Goal: Find specific page/section: Find specific page/section

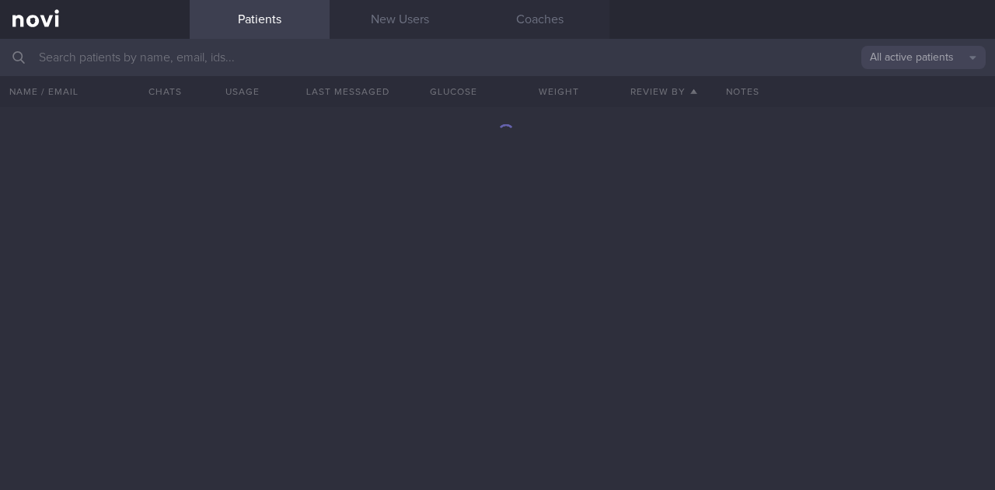
click at [193, 43] on input "text" at bounding box center [497, 57] width 995 height 37
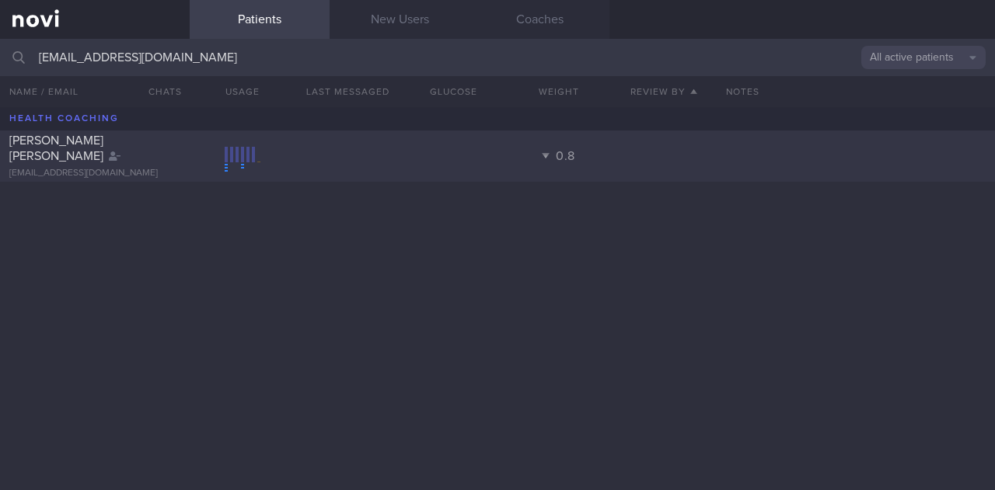
type input "[EMAIL_ADDRESS][DOMAIN_NAME]"
click at [253, 145] on div "[PERSON_NAME] [PERSON_NAME] [EMAIL_ADDRESS][DOMAIN_NAME] 0.8" at bounding box center [497, 156] width 995 height 51
select select "7"
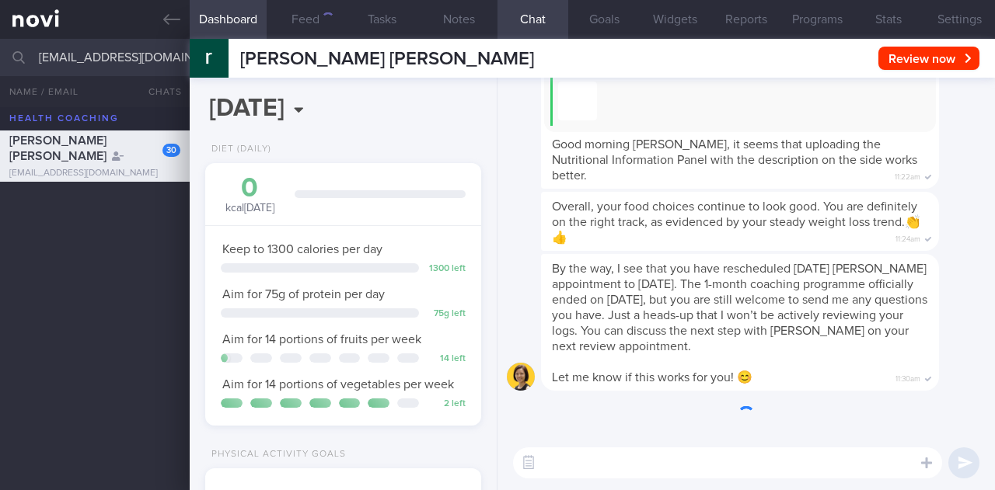
scroll to position [-4539, 0]
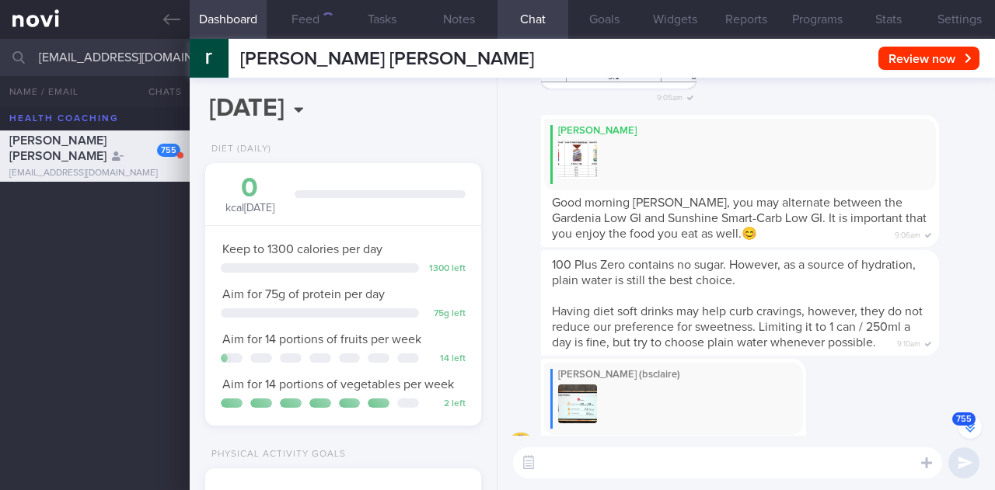
click at [967, 434] on button "755" at bounding box center [969, 427] width 23 height 23
click at [971, 428] on icon "button" at bounding box center [969, 428] width 9 height 9
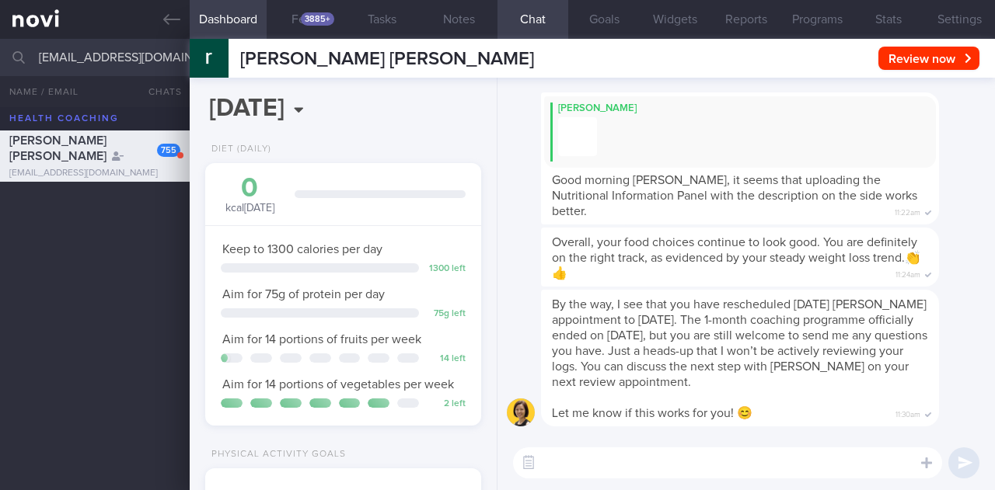
scroll to position [0, 0]
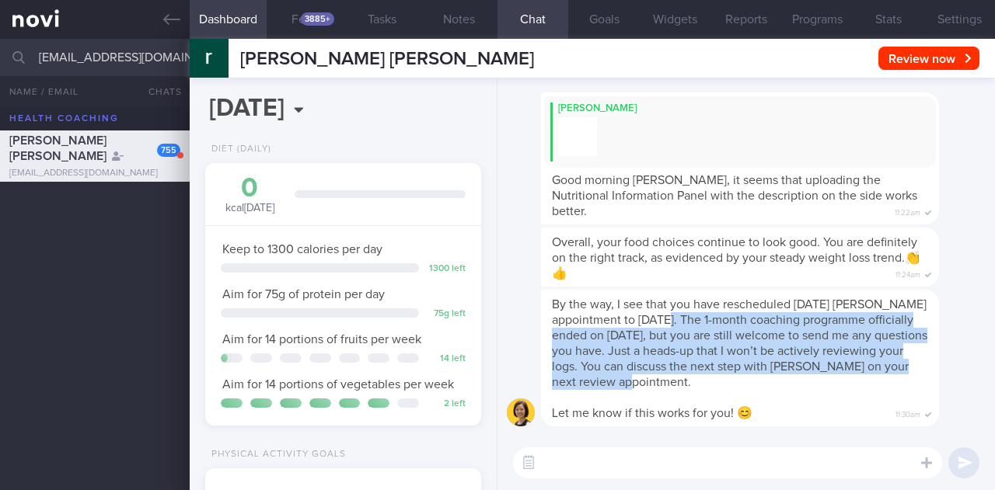
drag, startPoint x: 769, startPoint y: 348, endPoint x: 791, endPoint y: 377, distance: 36.5
click at [791, 377] on div "By the way, I see that you have rescheduled [DATE] [PERSON_NAME] appointment to…" at bounding box center [740, 358] width 398 height 137
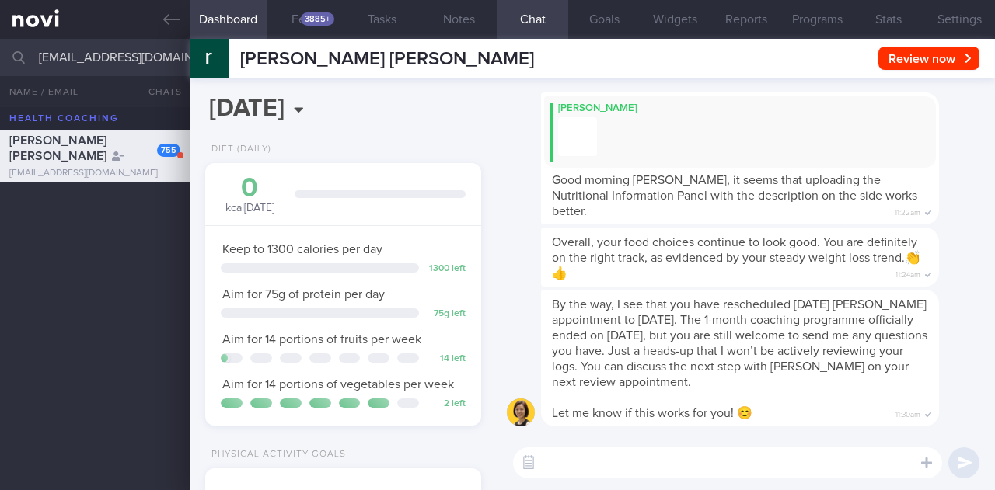
click at [150, 59] on input "[EMAIL_ADDRESS][DOMAIN_NAME]" at bounding box center [497, 57] width 995 height 37
drag, startPoint x: 145, startPoint y: 68, endPoint x: 137, endPoint y: 78, distance: 12.7
click at [139, 76] on div "[EMAIL_ADDRESS][DOMAIN_NAME] All active patients Assigned patients All active p…" at bounding box center [497, 264] width 995 height 451
click at [180, 16] on icon at bounding box center [171, 19] width 17 height 17
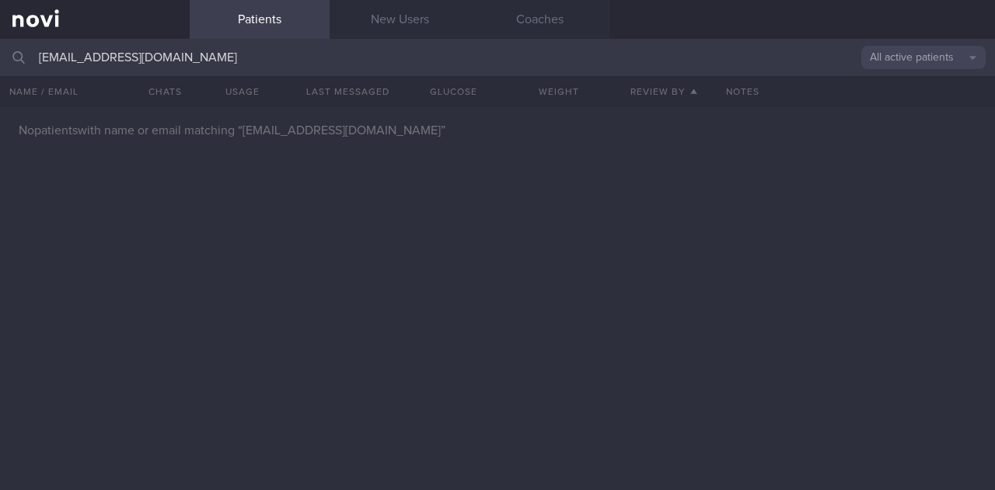
drag, startPoint x: 171, startPoint y: 63, endPoint x: 0, endPoint y: 45, distance: 171.9
click at [0, 47] on input "[EMAIL_ADDRESS][DOMAIN_NAME]" at bounding box center [497, 57] width 995 height 37
click at [311, 68] on input "[PHONE_NUMBER]" at bounding box center [497, 57] width 995 height 37
click at [312, 65] on input "[PHONE_NUMBER]" at bounding box center [497, 57] width 995 height 37
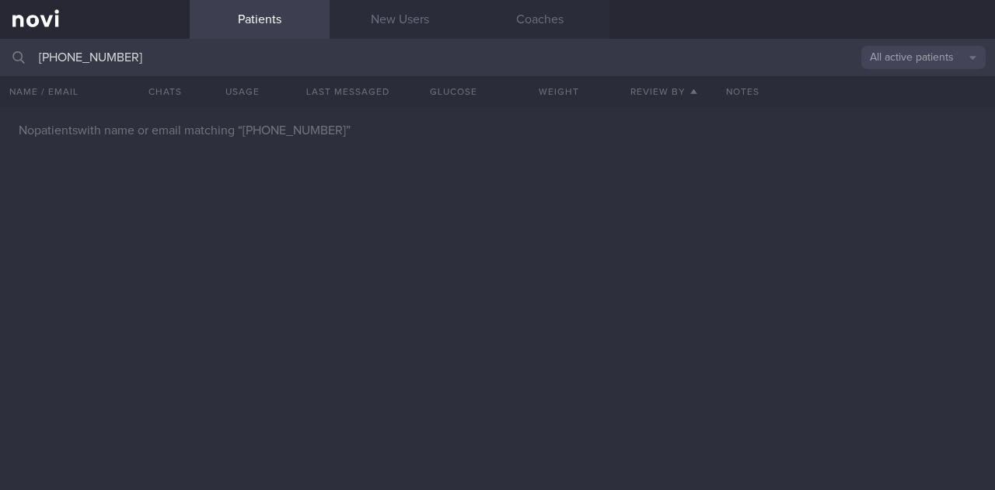
click at [312, 65] on input "[PHONE_NUMBER]" at bounding box center [497, 57] width 995 height 37
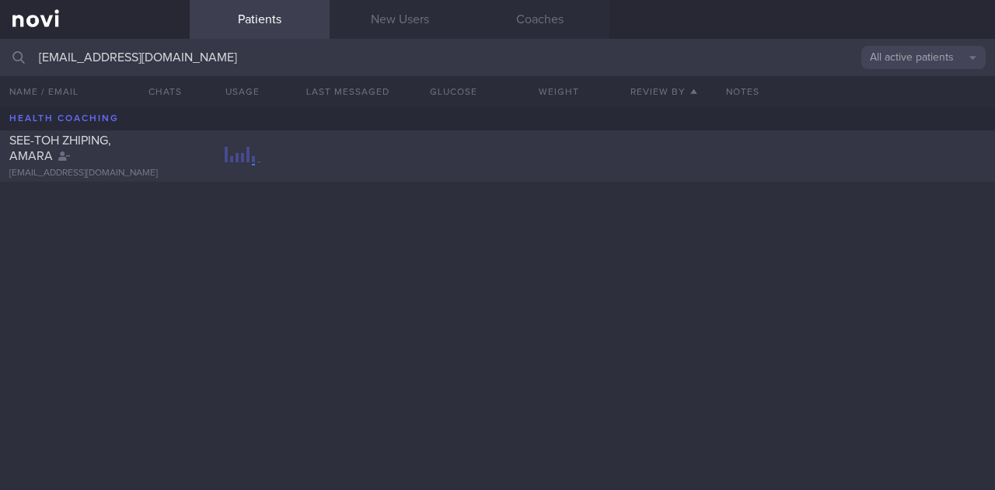
type input "[EMAIL_ADDRESS][DOMAIN_NAME]"
click at [120, 172] on div "[EMAIL_ADDRESS][DOMAIN_NAME]" at bounding box center [94, 174] width 171 height 12
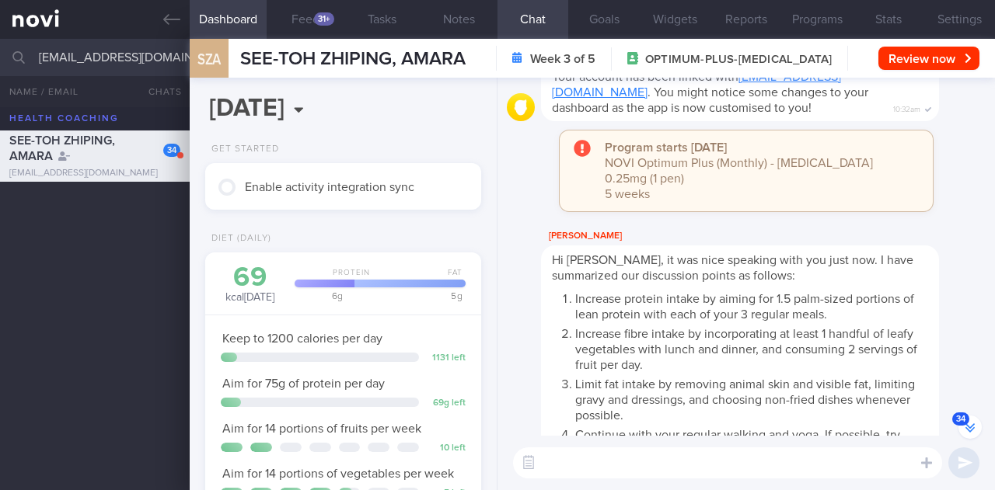
scroll to position [-3425, 0]
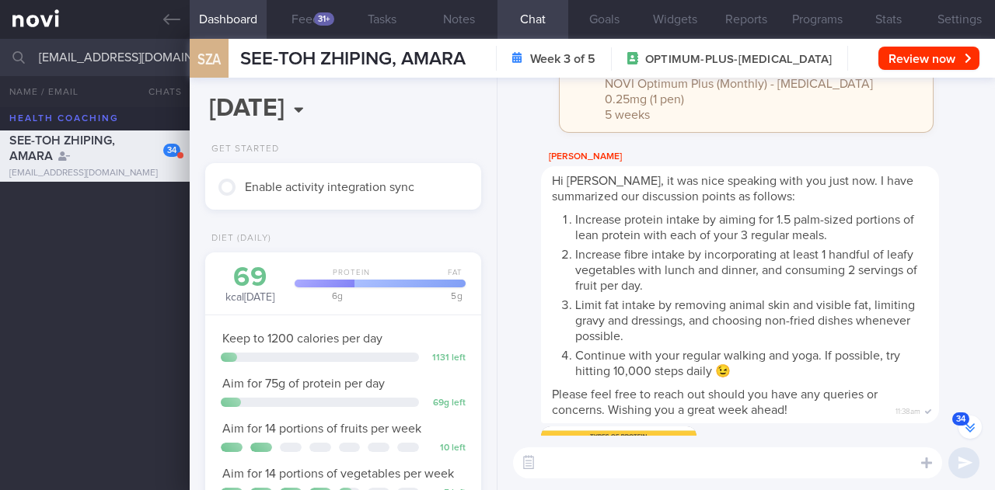
click at [968, 417] on span "34" at bounding box center [960, 419] width 17 height 13
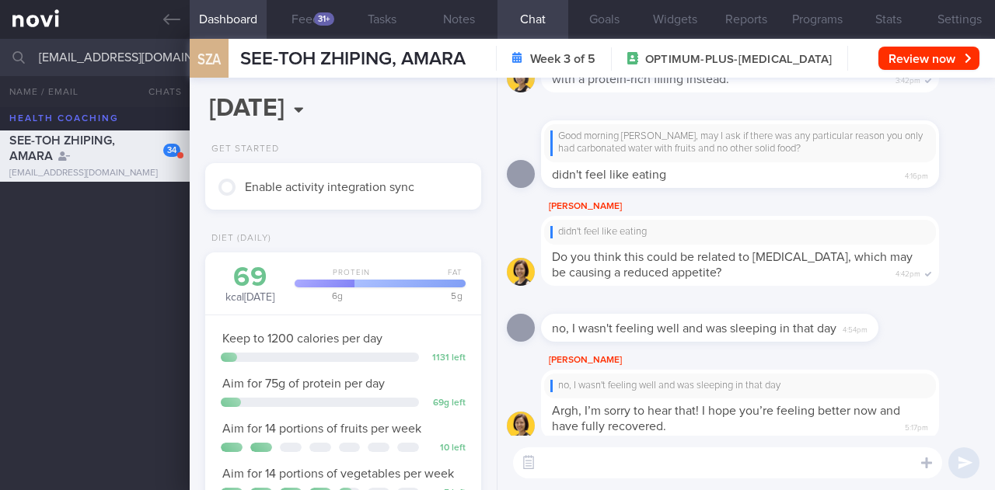
scroll to position [0, 0]
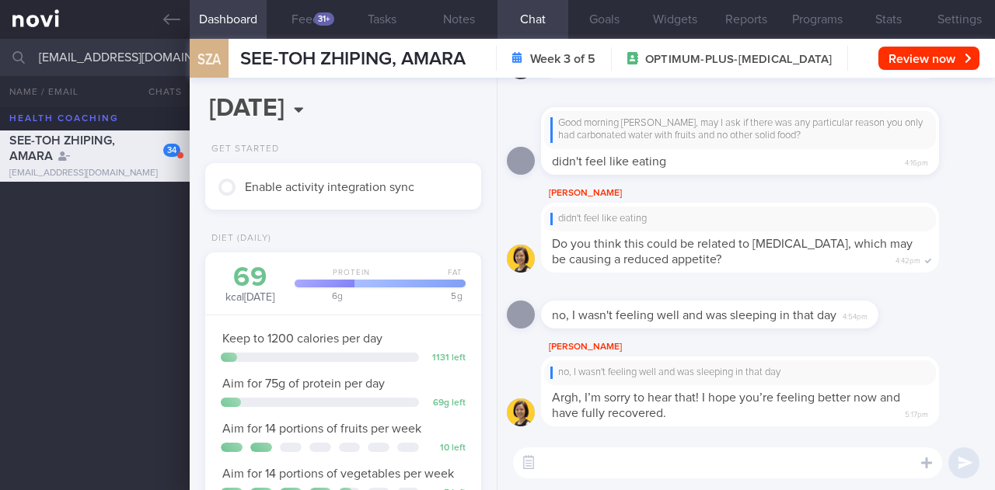
click at [112, 153] on div "SEE-TOH ZHIPING, AMARA" at bounding box center [92, 148] width 167 height 31
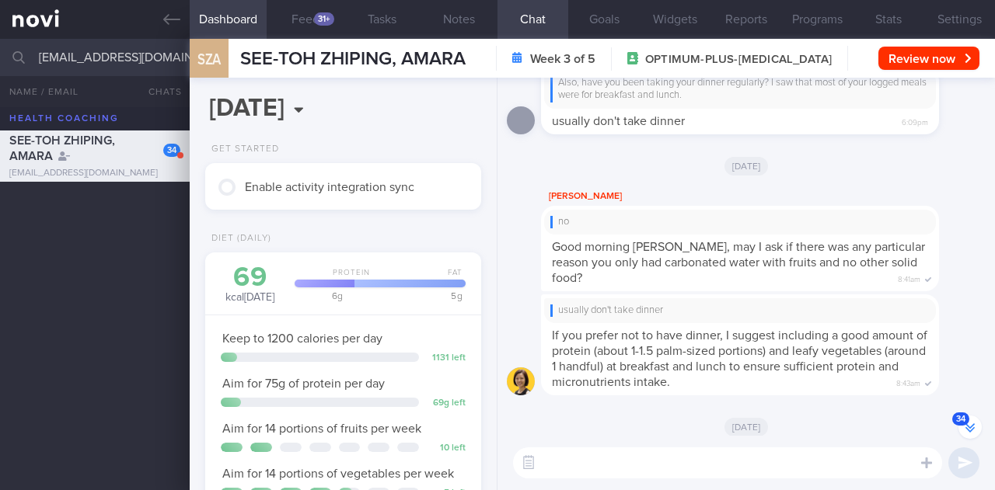
scroll to position [-608, 0]
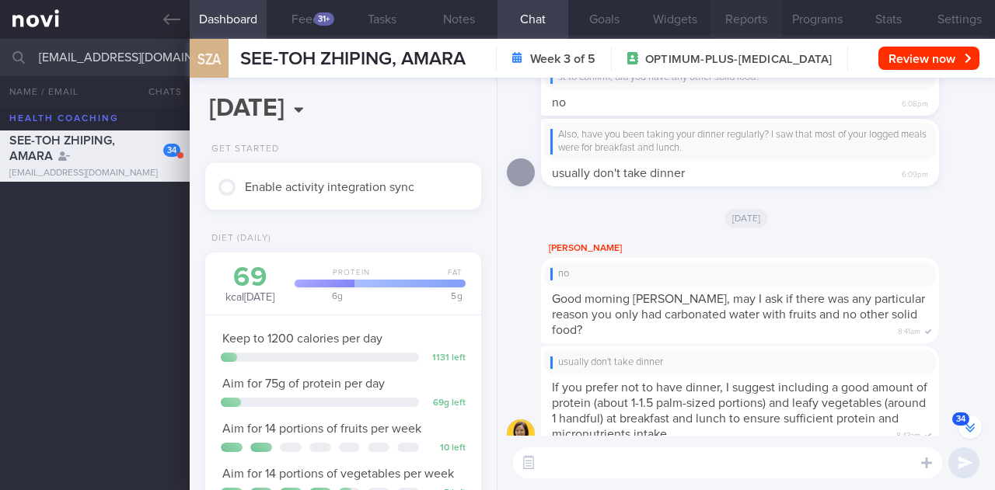
click at [744, 12] on button "Reports" at bounding box center [745, 19] width 71 height 39
